Goal: Check status: Check status

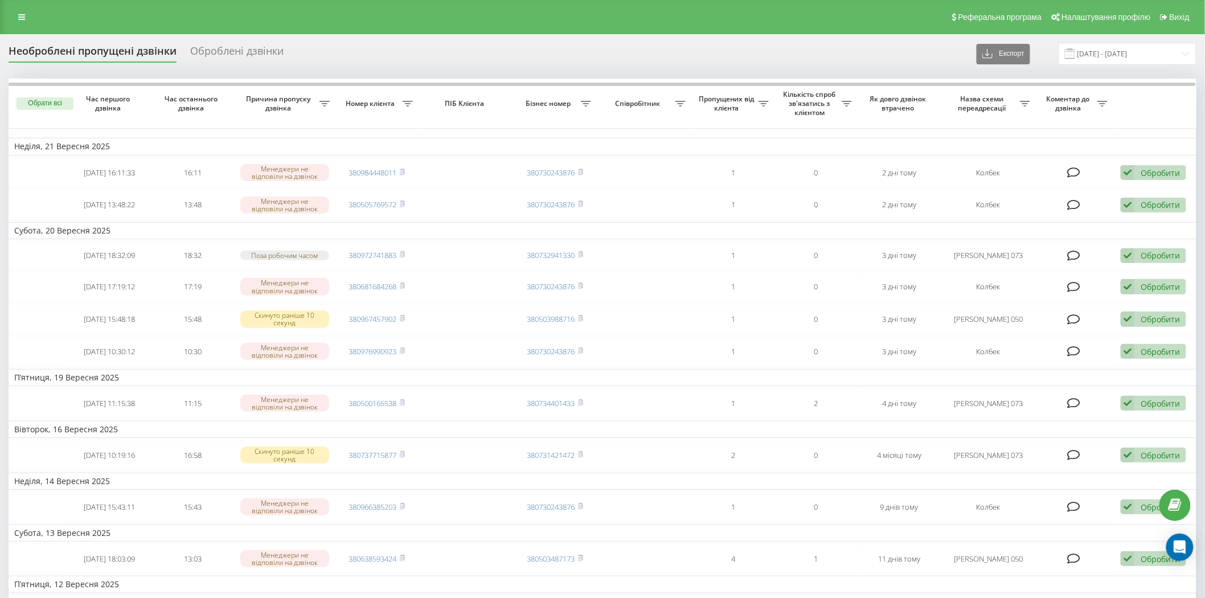
click at [217, 57] on div "Оброблені дзвінки" at bounding box center [236, 54] width 93 height 18
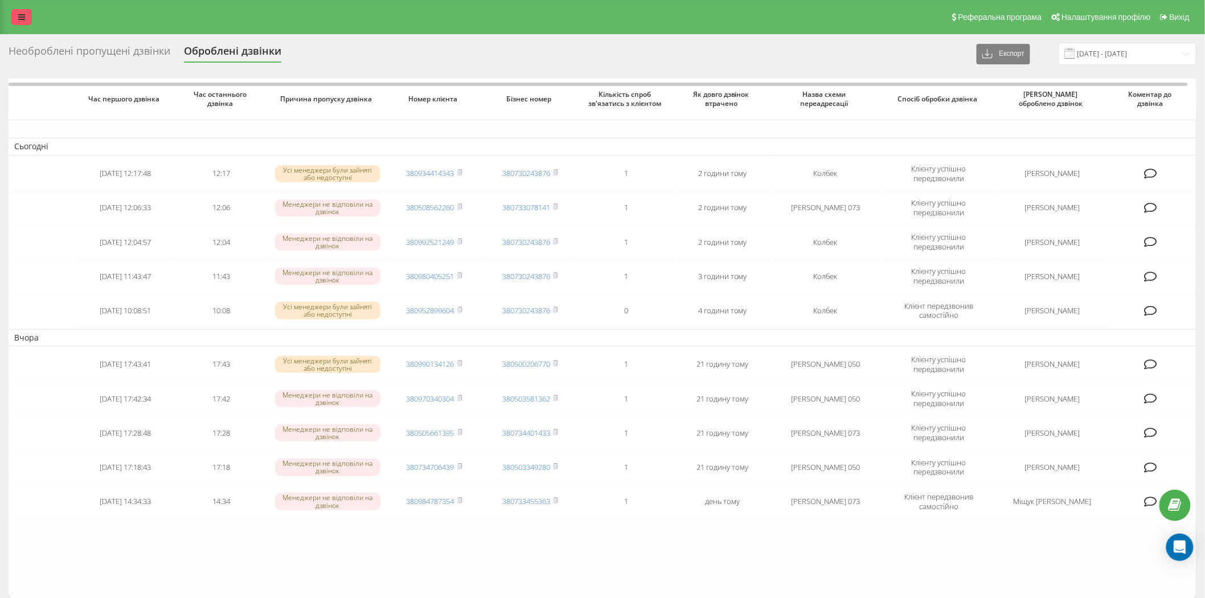
click at [18, 17] on icon at bounding box center [21, 17] width 7 height 8
